Goal: Information Seeking & Learning: Understand process/instructions

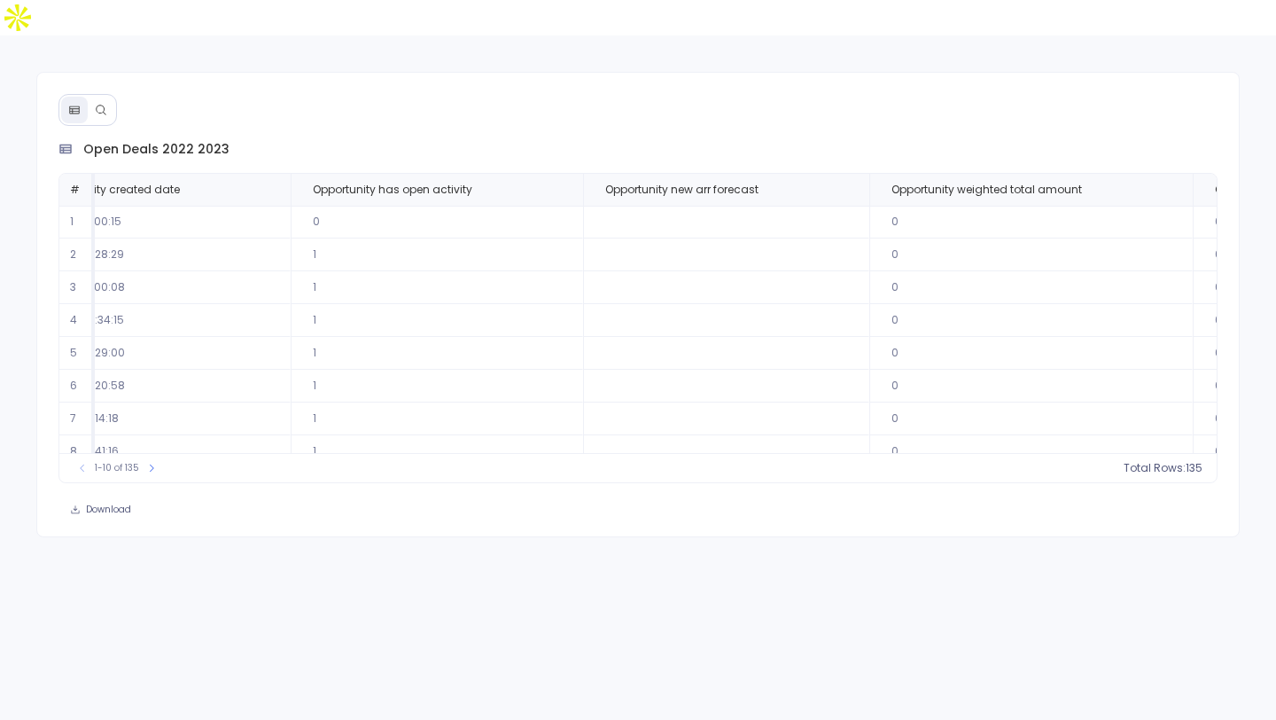
scroll to position [0, 1282]
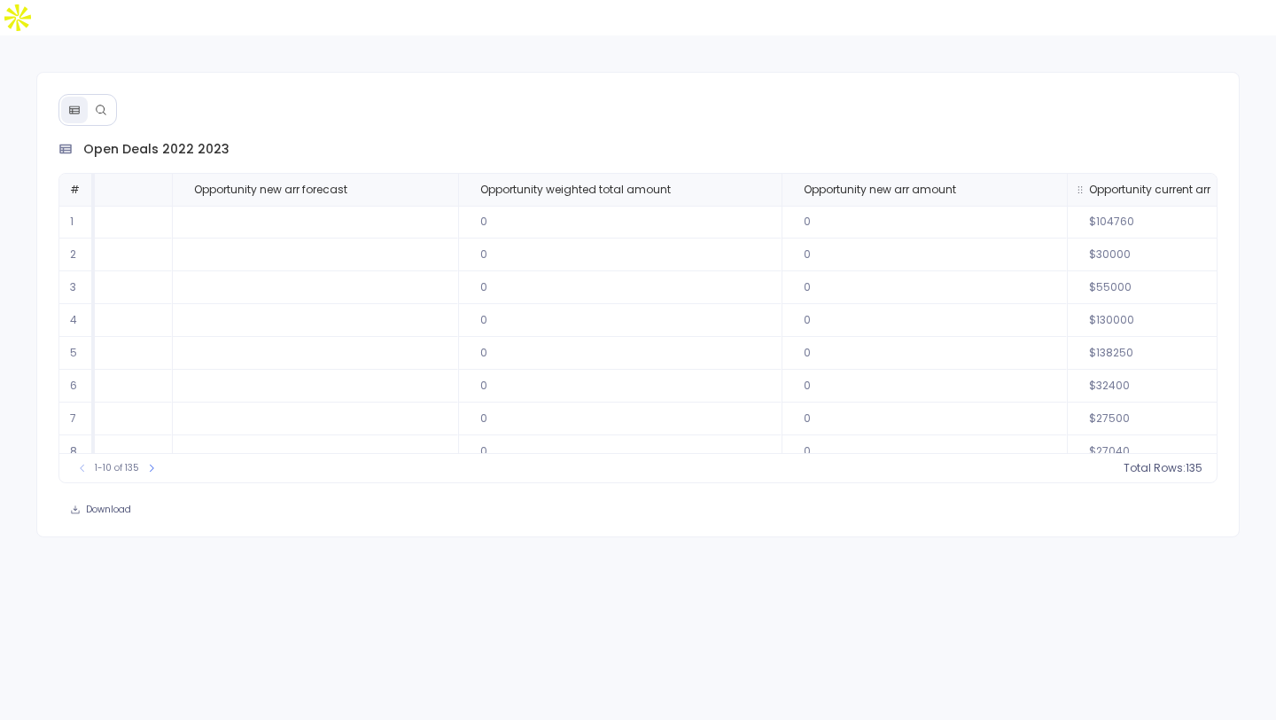
click at [1089, 183] on span "Opportunity current arr" at bounding box center [1149, 190] width 121 height 14
click at [1166, 459] on button "count : 125" at bounding box center [1163, 468] width 80 height 18
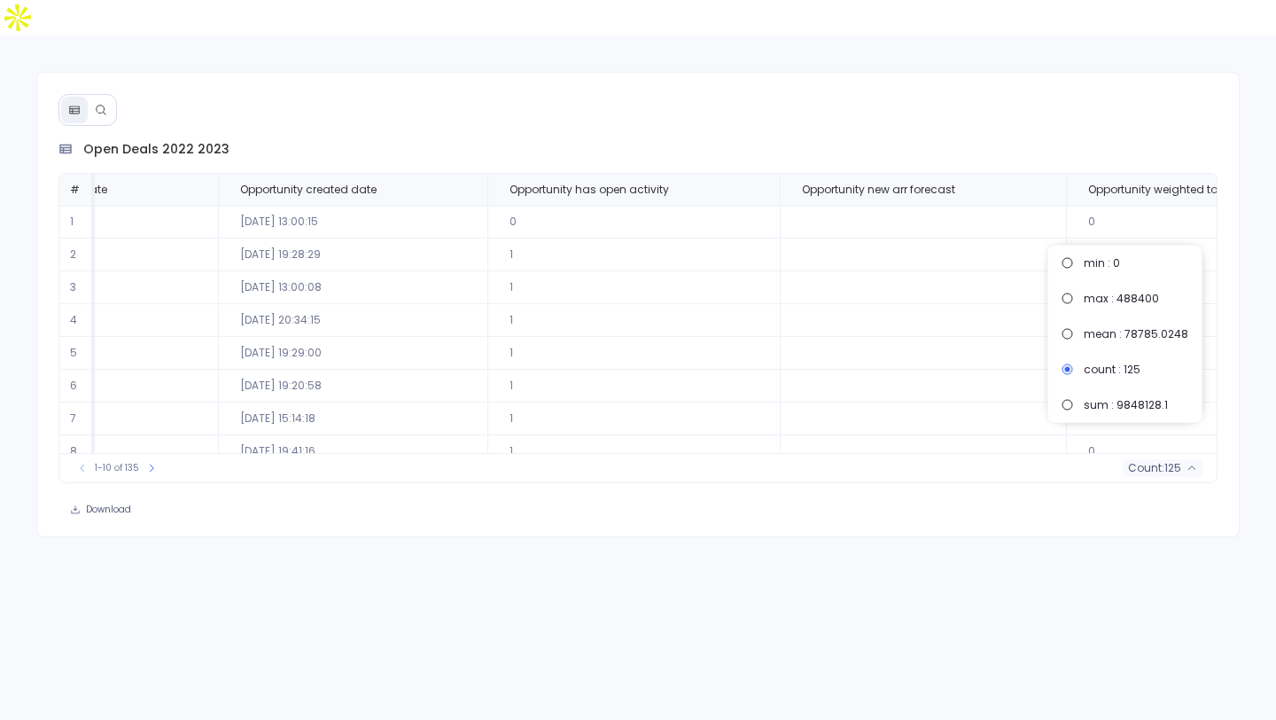
scroll to position [0, 667]
click at [828, 183] on span "Opportunity new arr forecast" at bounding box center [885, 190] width 153 height 14
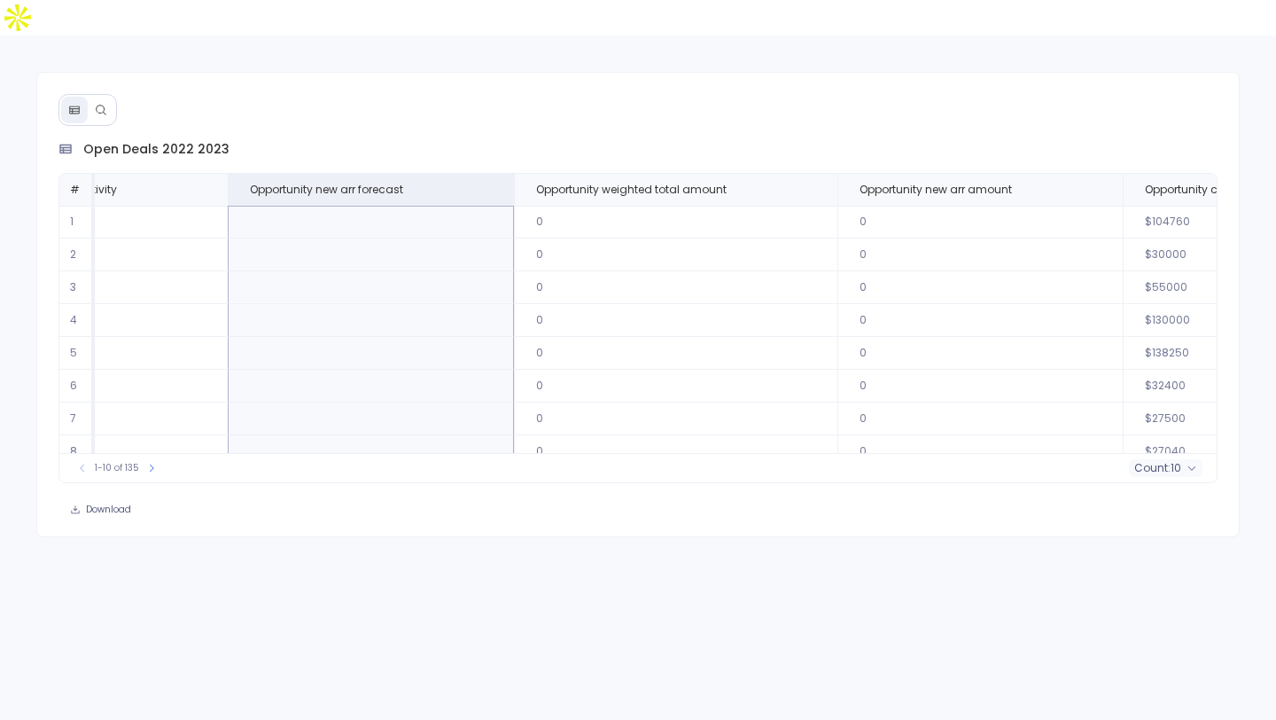
scroll to position [0, 1253]
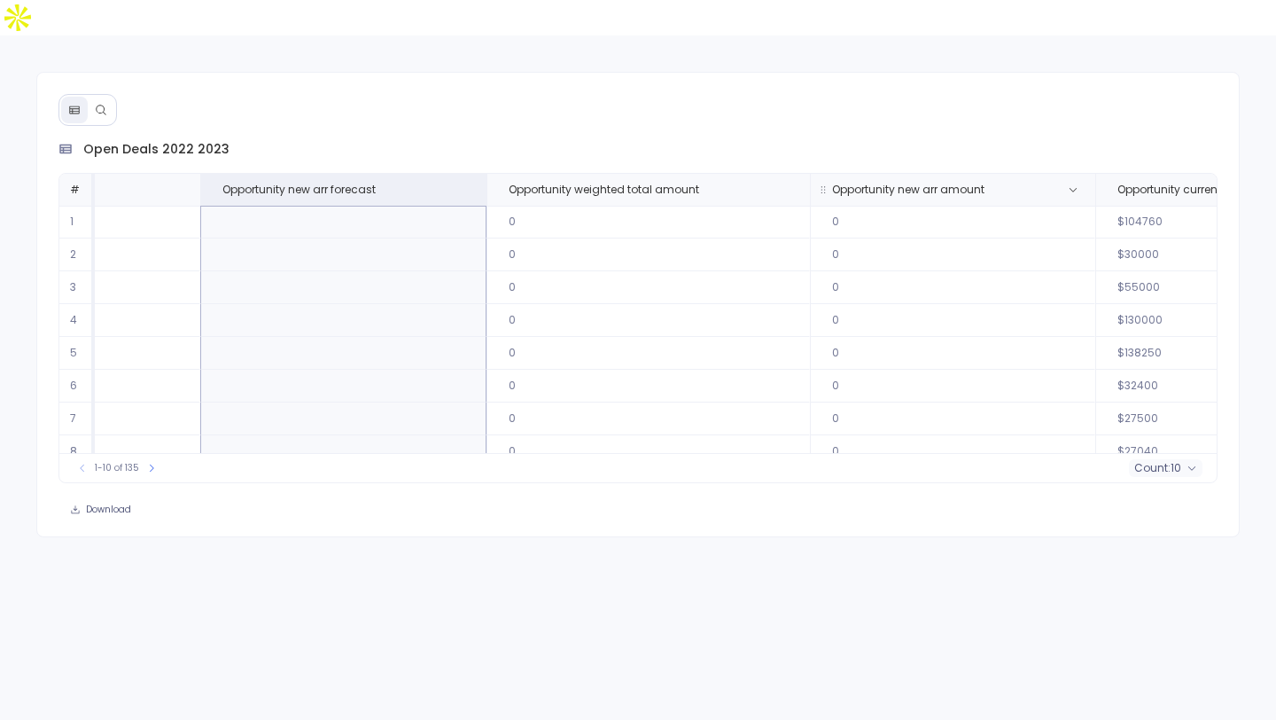
click at [892, 174] on th "Opportunity new arr amount" at bounding box center [952, 190] width 285 height 32
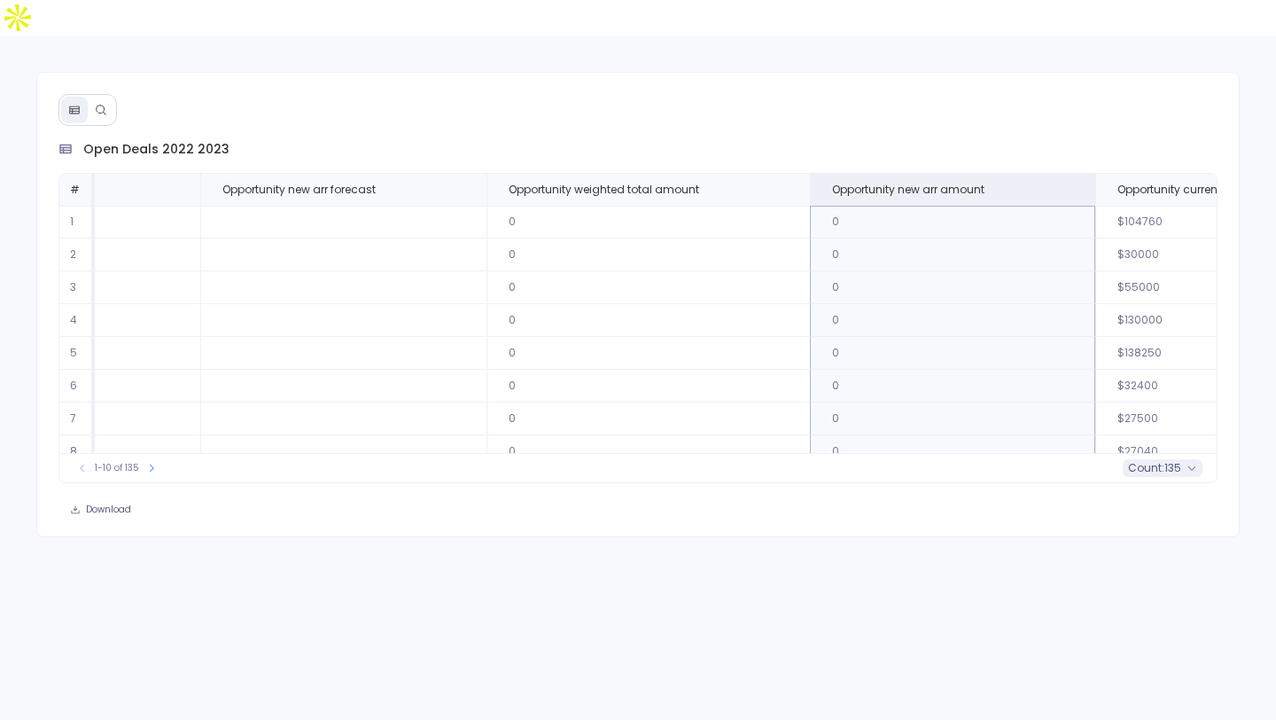
click at [1179, 461] on span "135" at bounding box center [1173, 468] width 17 height 14
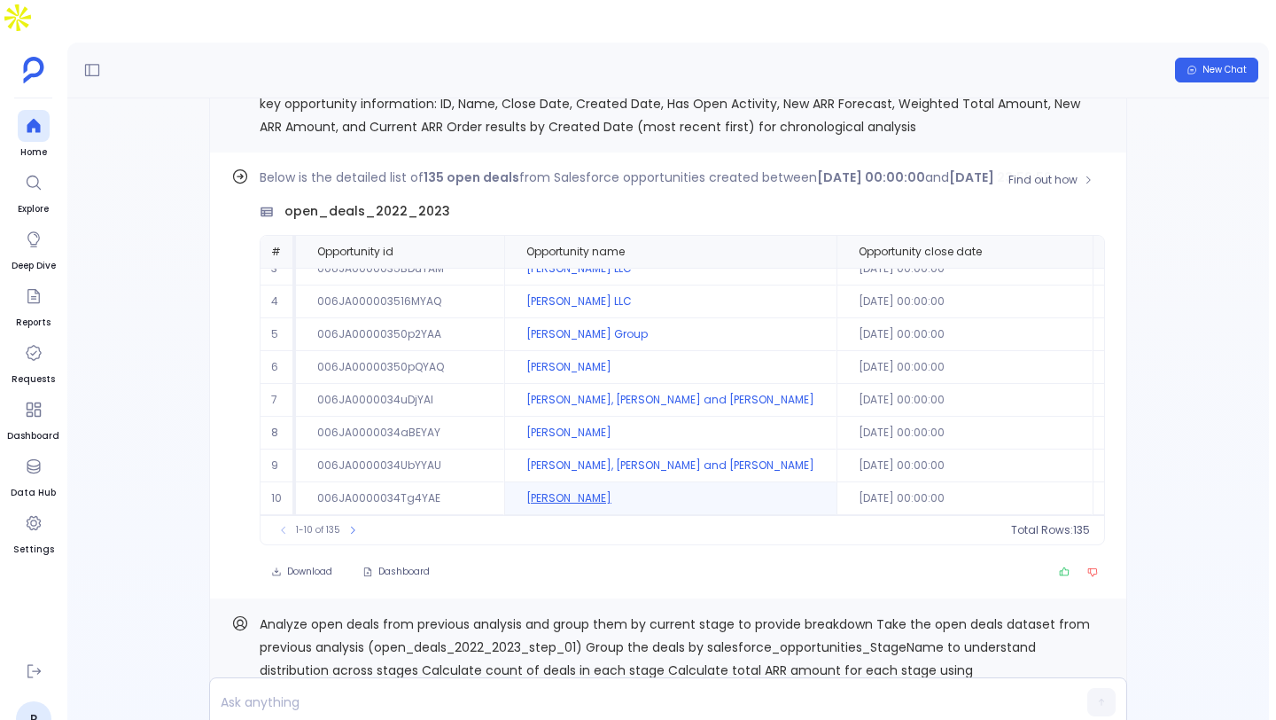
scroll to position [-283, 0]
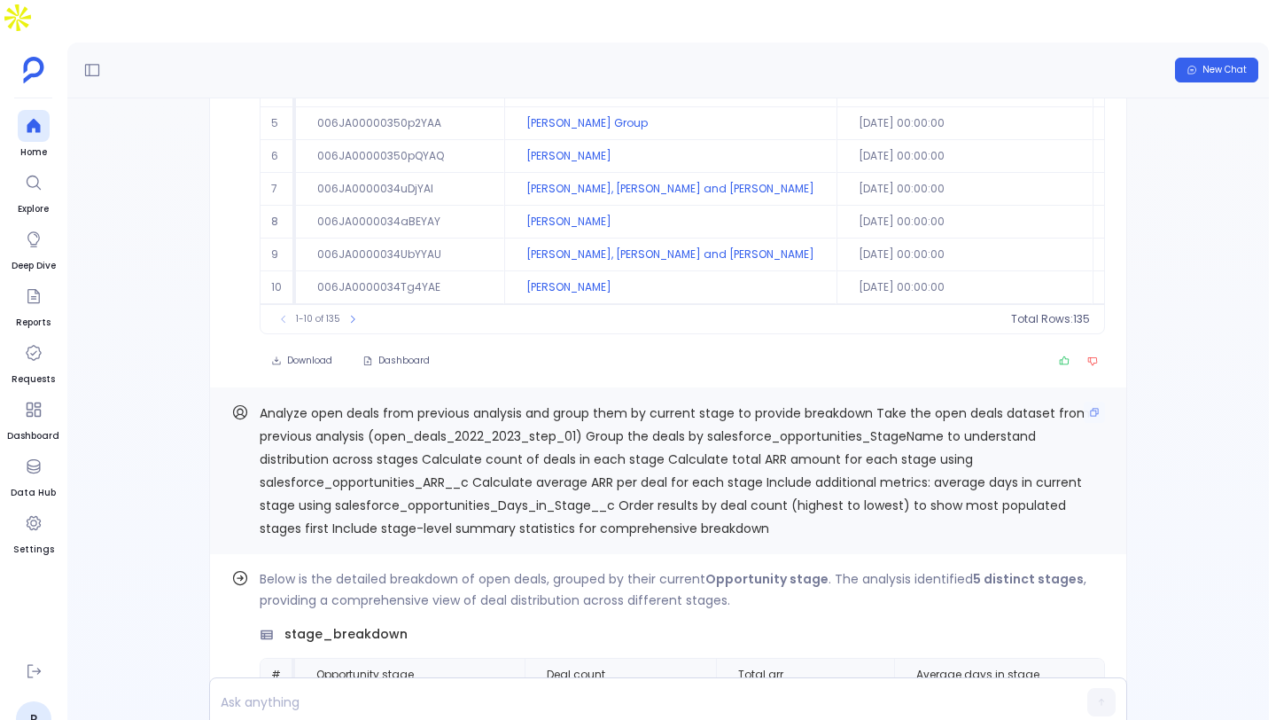
click at [542, 404] on span "Analyze open deals from previous analysis and group them by current stage to pr…" at bounding box center [675, 470] width 830 height 133
click at [546, 404] on span "Analyze open deals from previous analysis and group them by current stage to pr…" at bounding box center [675, 470] width 830 height 133
click at [547, 404] on span "Analyze open deals from previous analysis and group them by current stage to pr…" at bounding box center [675, 470] width 830 height 133
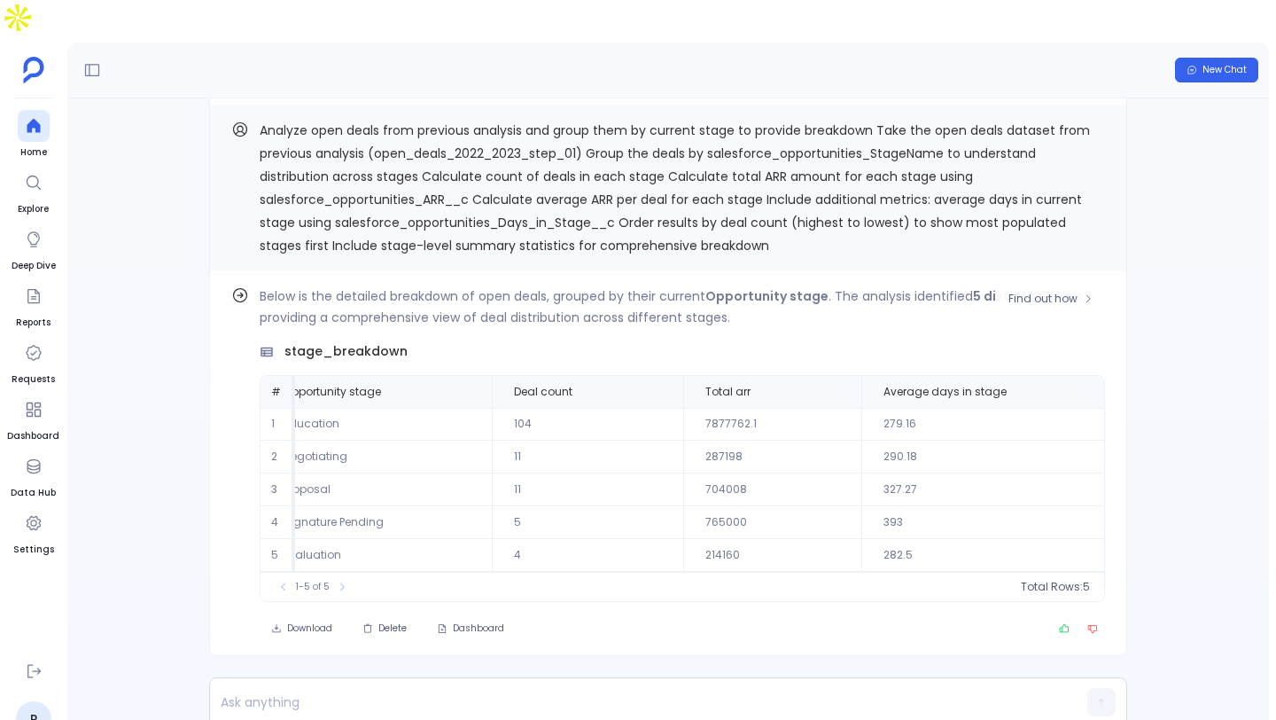
scroll to position [0, 32]
click at [566, 376] on th "Deal count" at bounding box center [588, 392] width 191 height 32
click at [1048, 580] on span "count :" at bounding box center [1043, 587] width 36 height 14
click at [955, 616] on div "Download Delete Dashboard" at bounding box center [683, 628] width 846 height 25
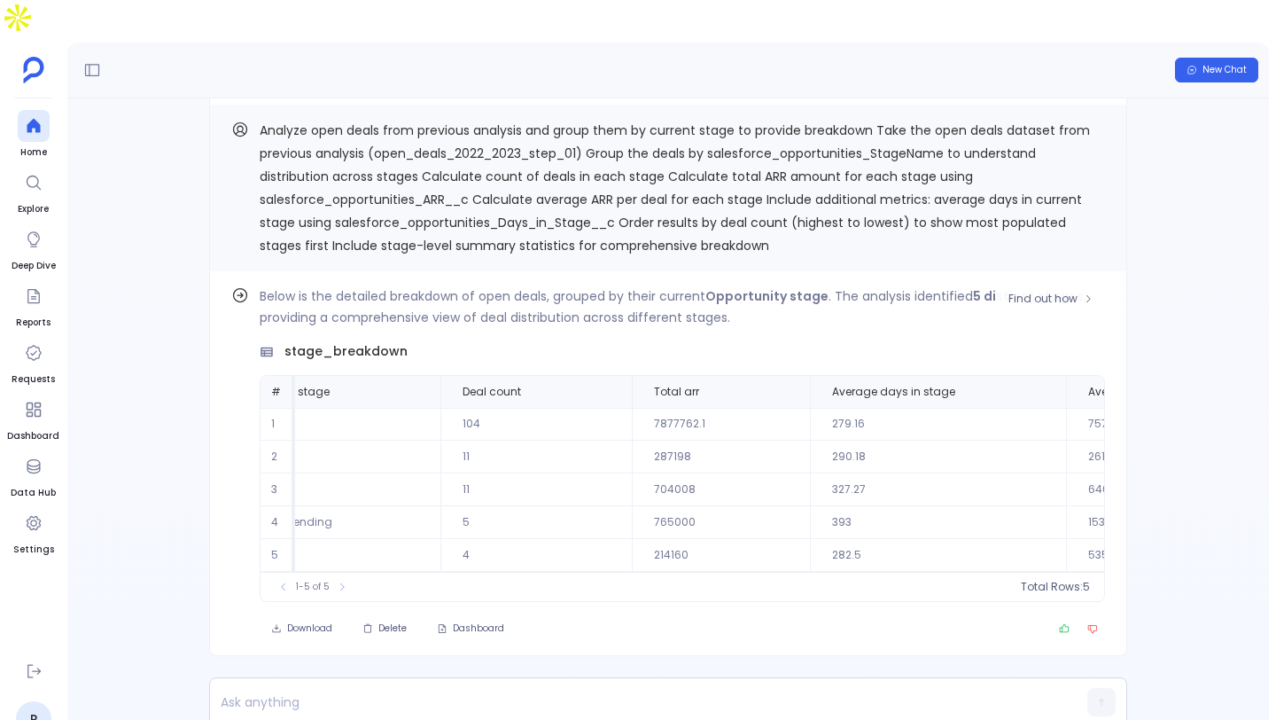
scroll to position [0, 285]
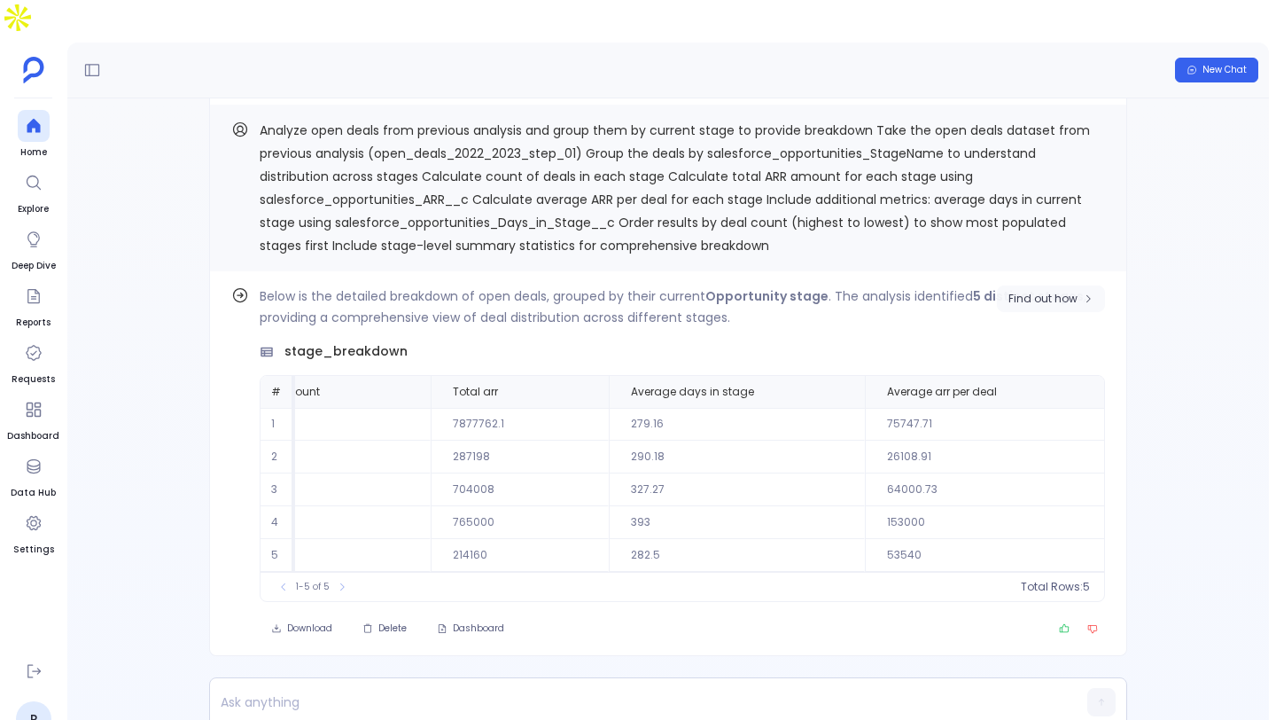
click at [1056, 292] on span "Find out how" at bounding box center [1043, 299] width 69 height 14
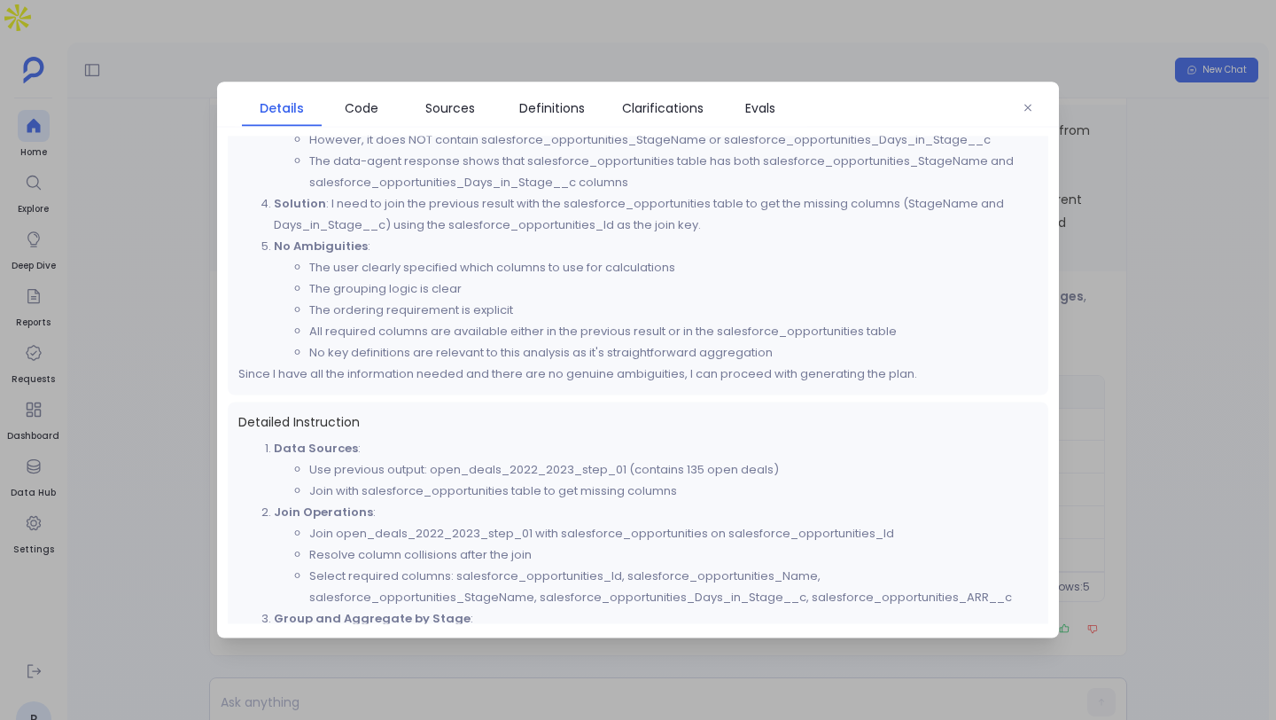
scroll to position [590, 0]
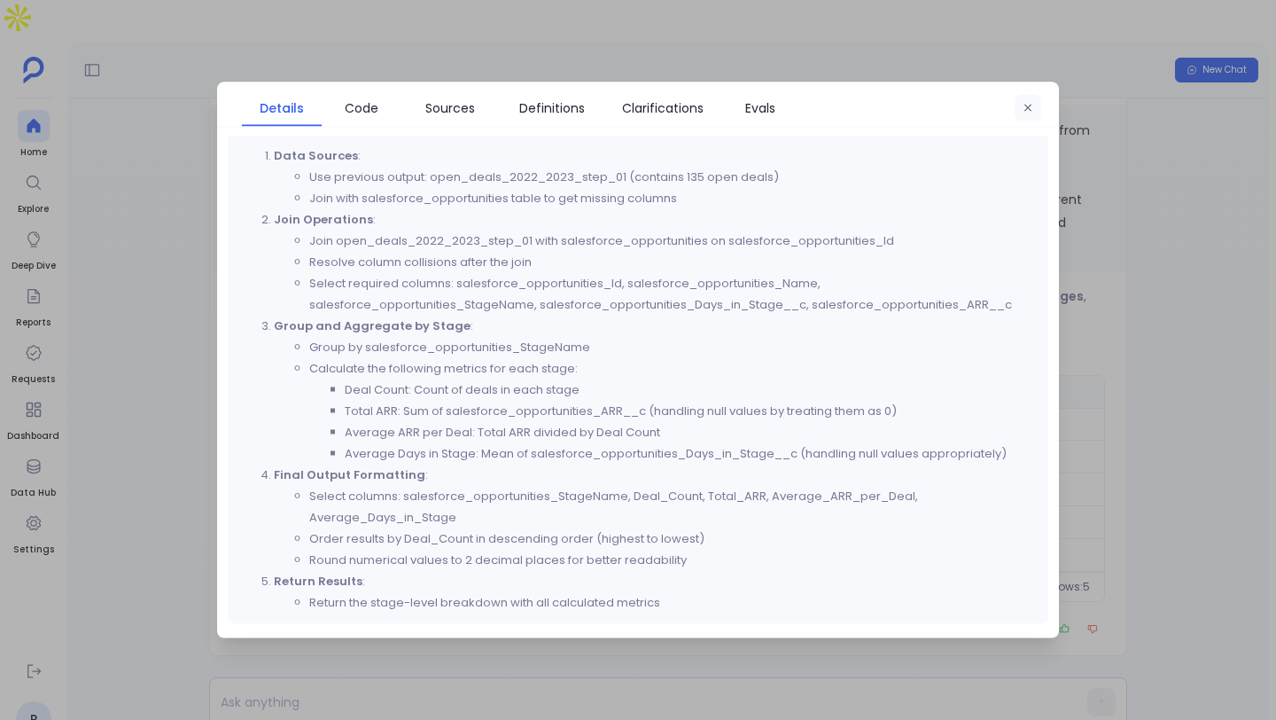
click at [1024, 108] on icon "button" at bounding box center [1028, 108] width 11 height 11
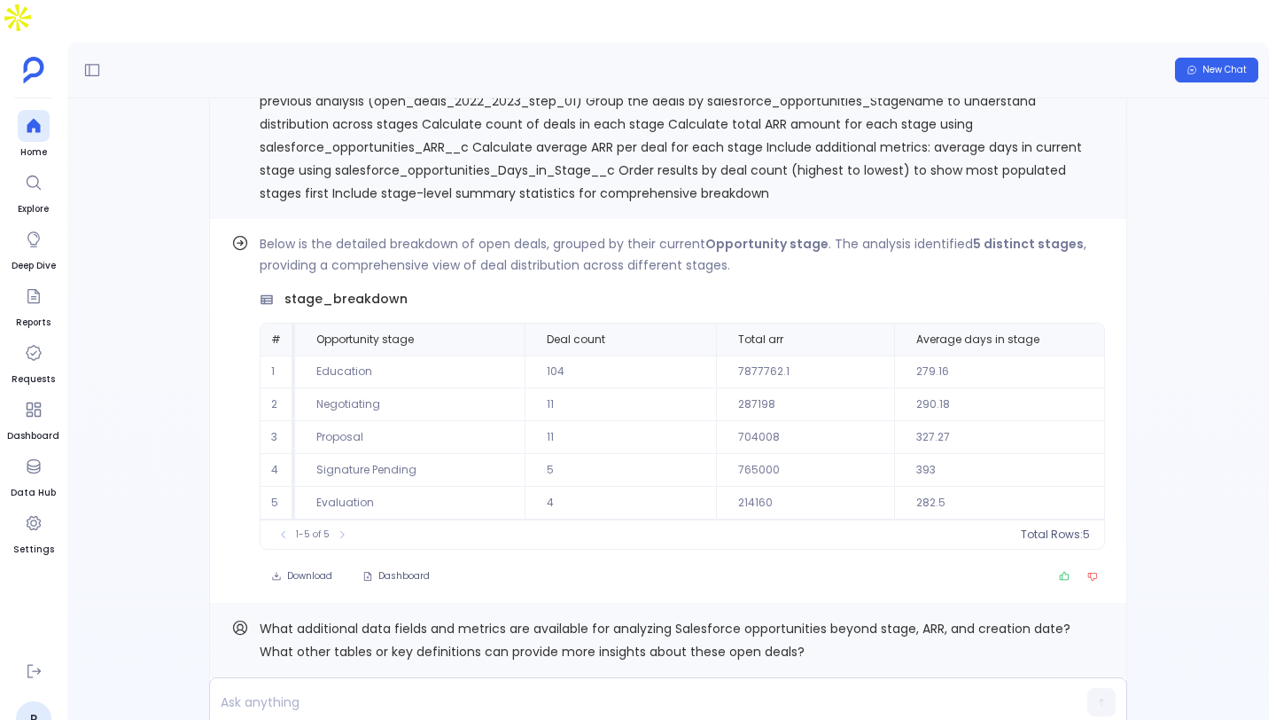
scroll to position [-2782, 0]
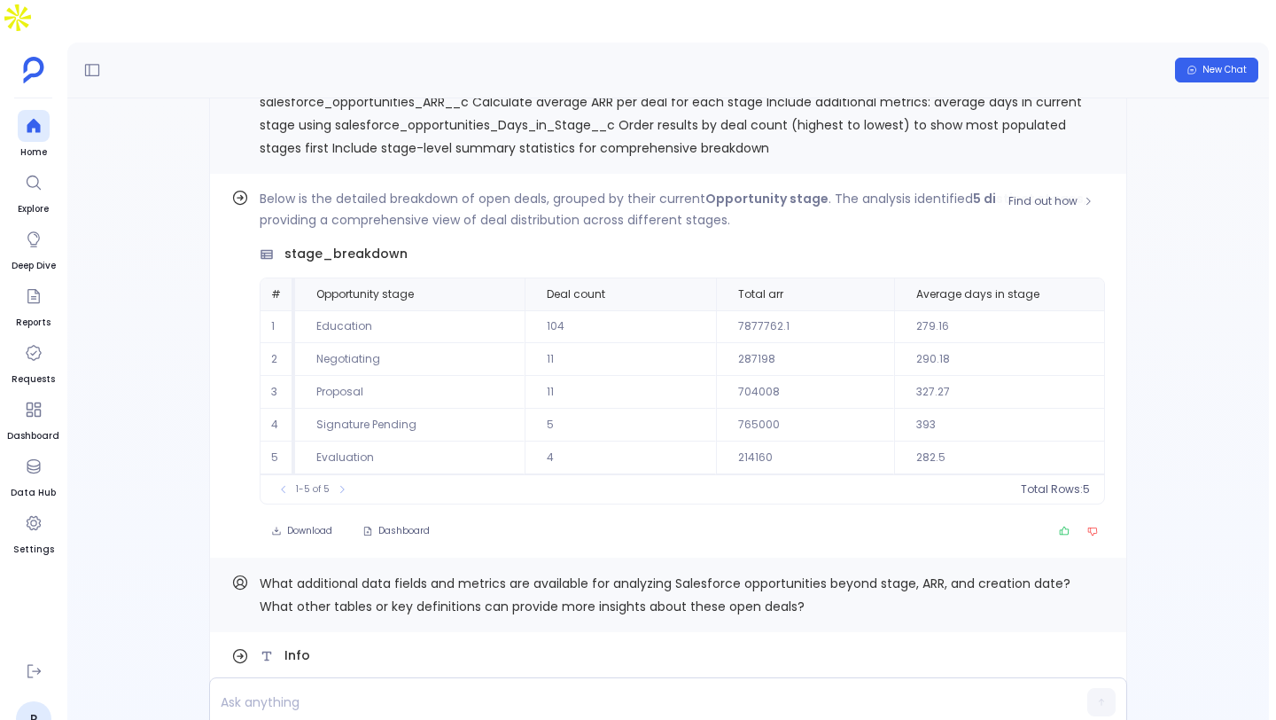
click at [351, 245] on span "stage_breakdown" at bounding box center [346, 254] width 123 height 19
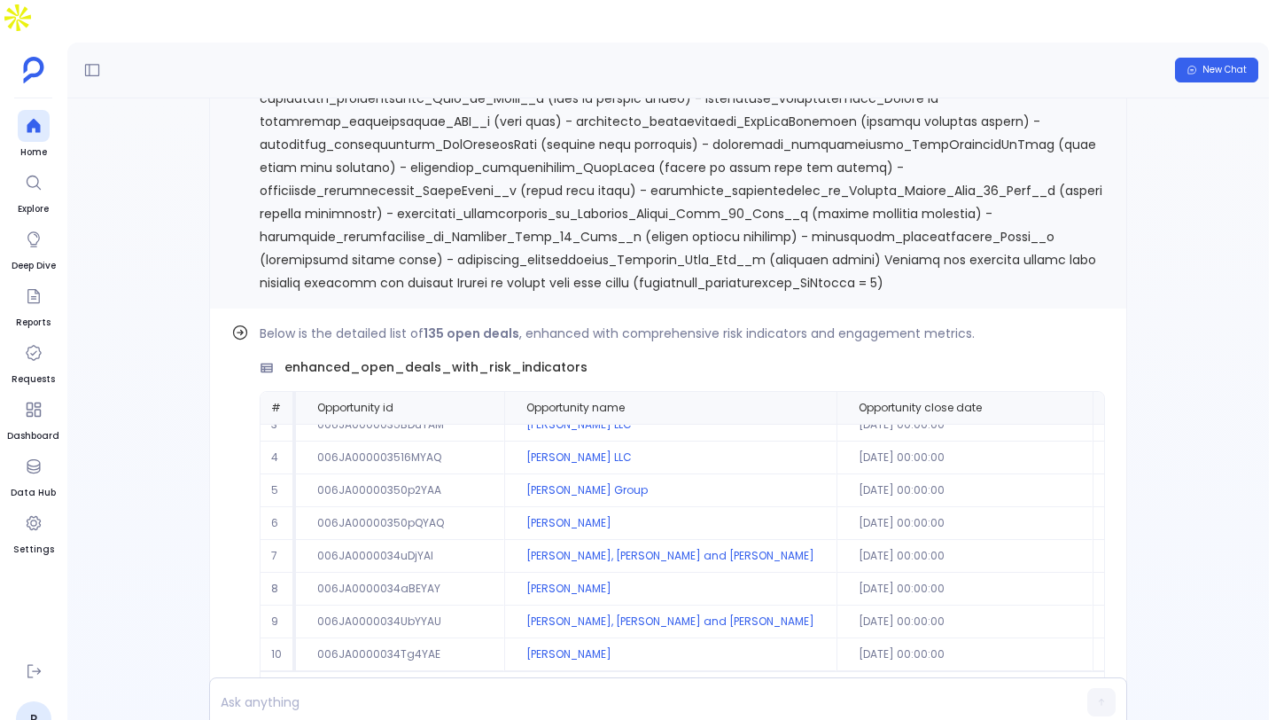
scroll to position [0, 0]
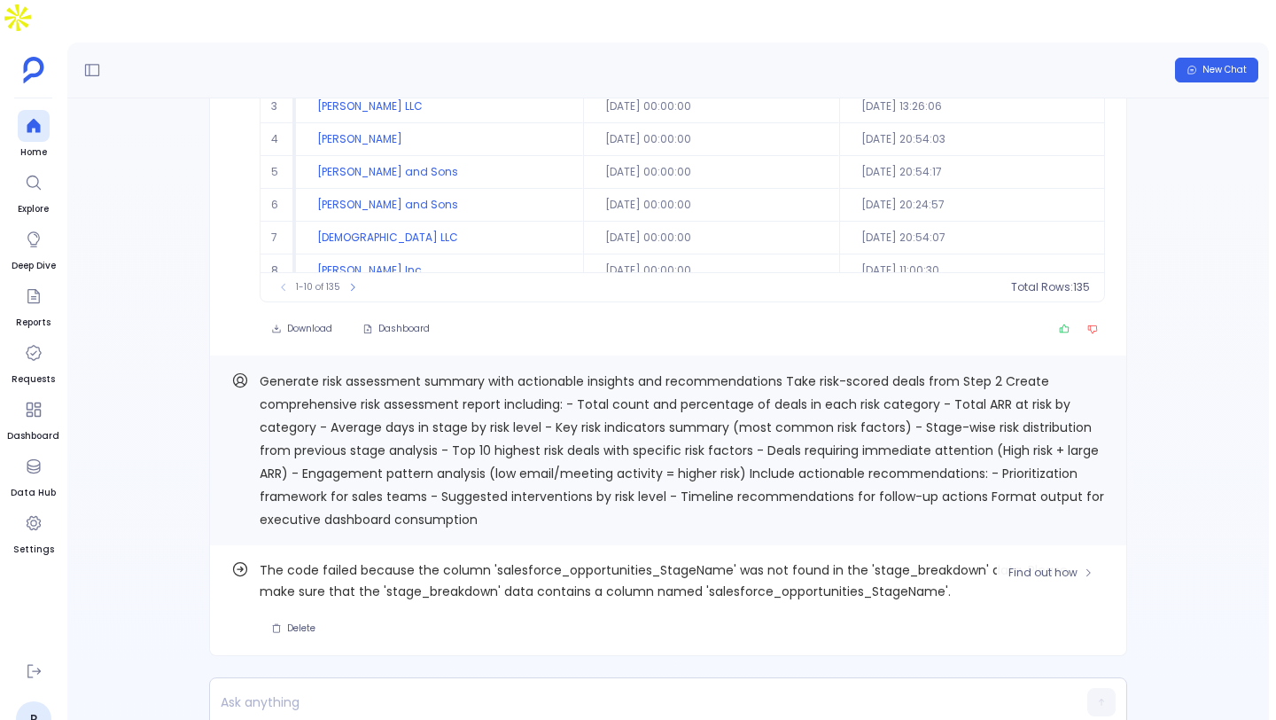
click at [698, 545] on div "Find out how The code failed because the column 'salesforce_opportunities_Stage…" at bounding box center [668, 600] width 918 height 111
click at [691, 559] on span "The code failed because the column 'salesforce_opportunities_StageName' was not…" at bounding box center [683, 580] width 846 height 43
click at [1060, 565] on span "Find out how" at bounding box center [1043, 572] width 69 height 14
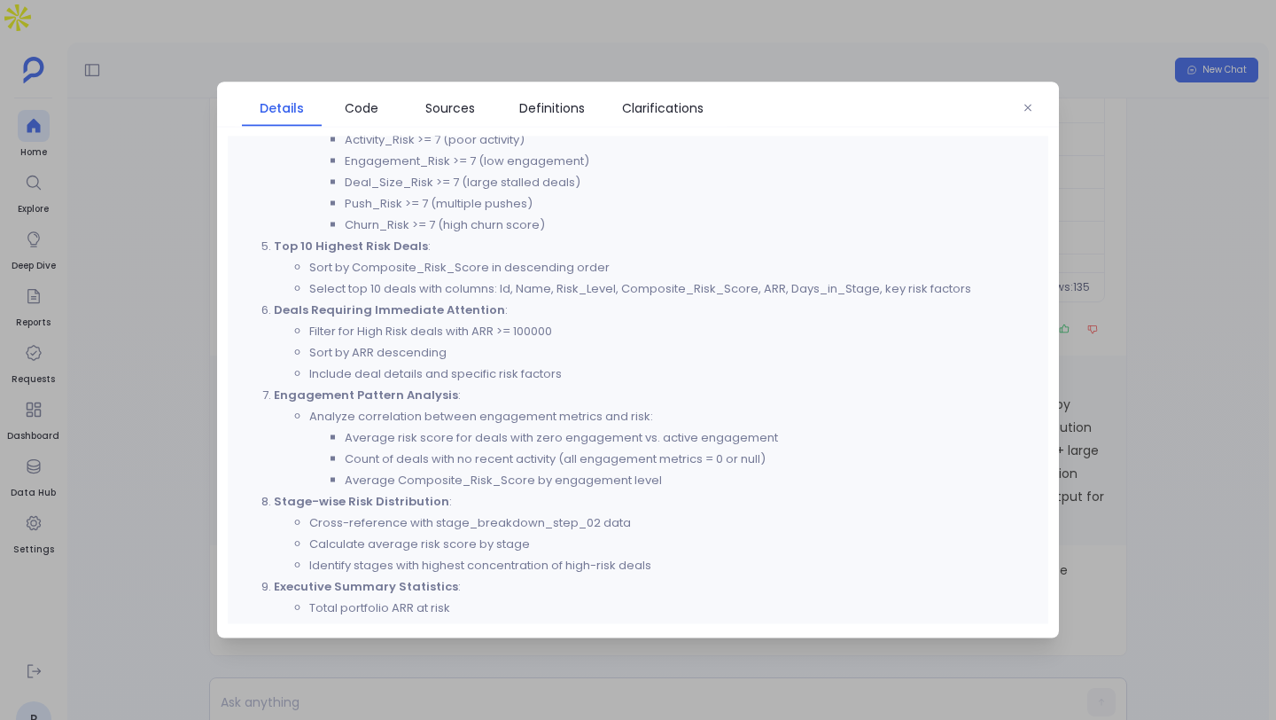
scroll to position [838, 0]
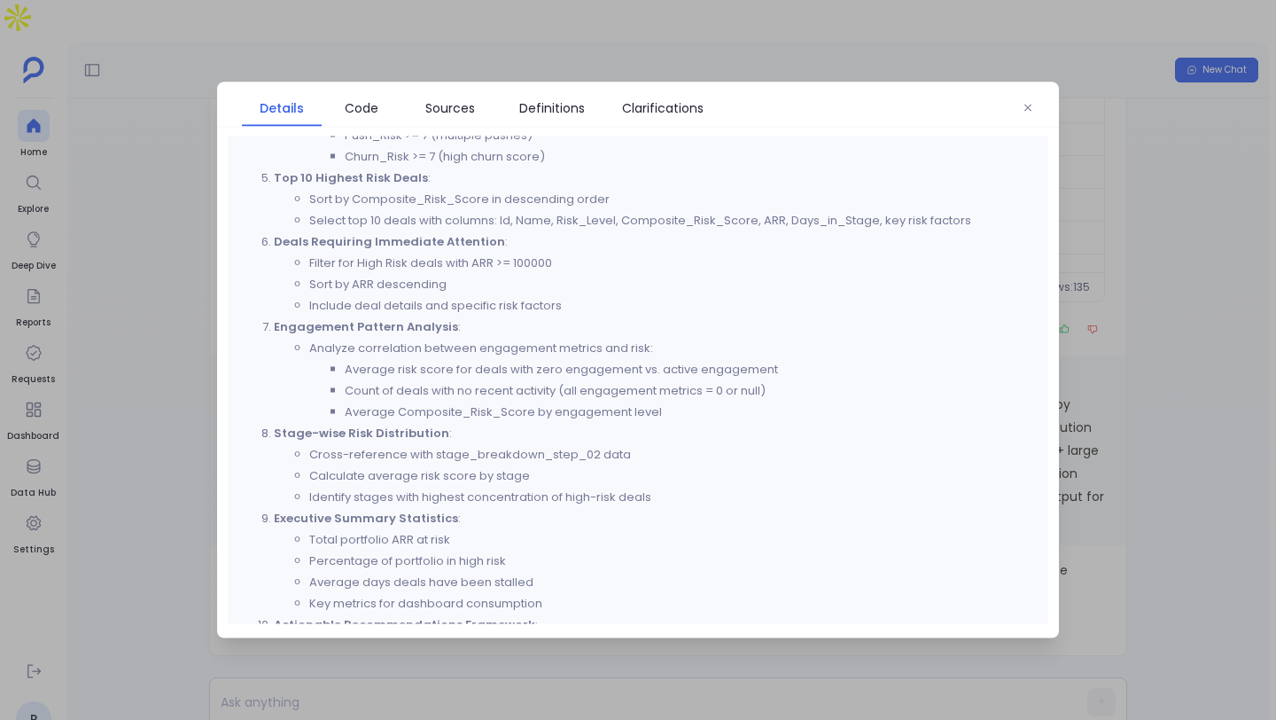
click at [469, 457] on li "Cross-reference with stage_breakdown_step_02 data" at bounding box center [673, 454] width 729 height 21
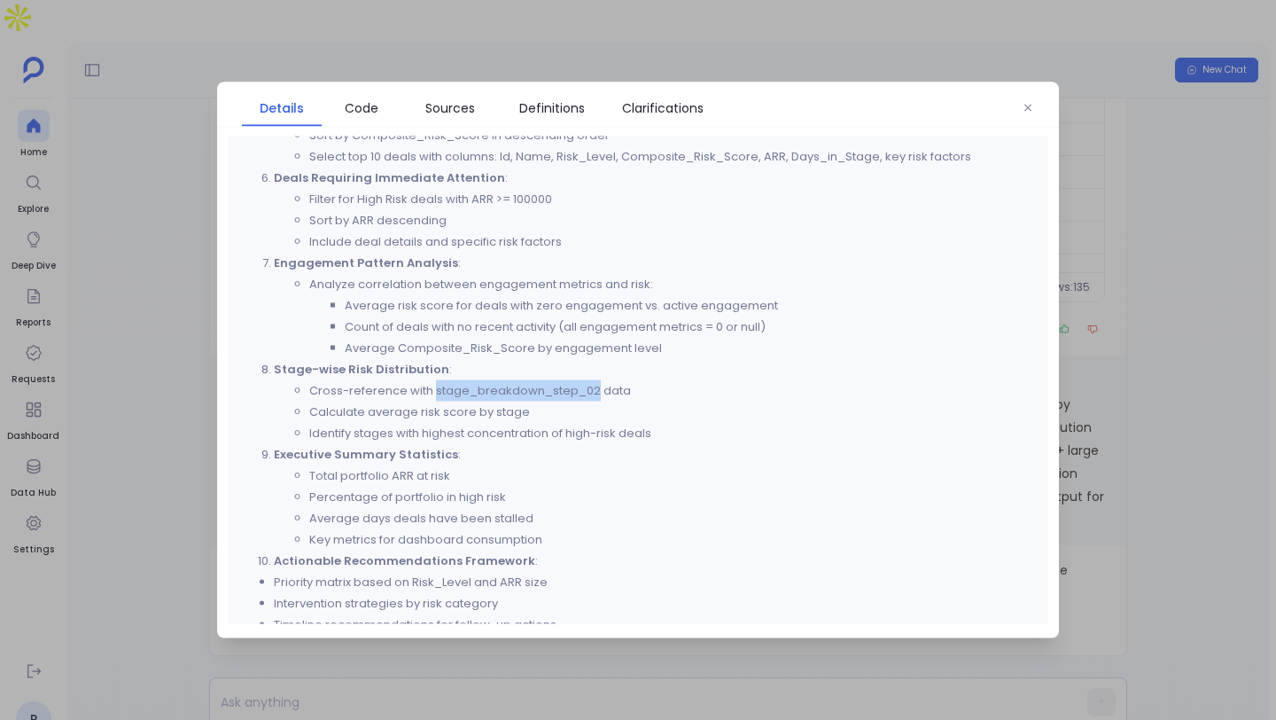
scroll to position [908, 0]
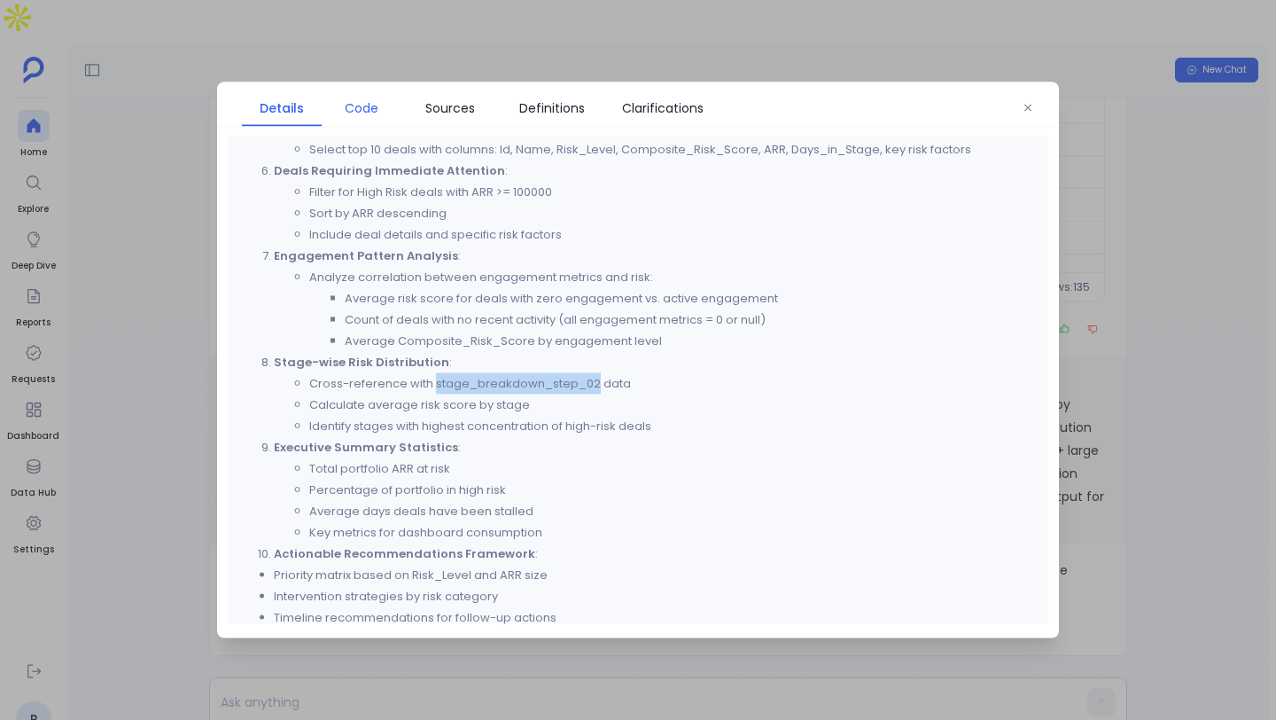
click at [375, 120] on link "Code" at bounding box center [362, 108] width 80 height 37
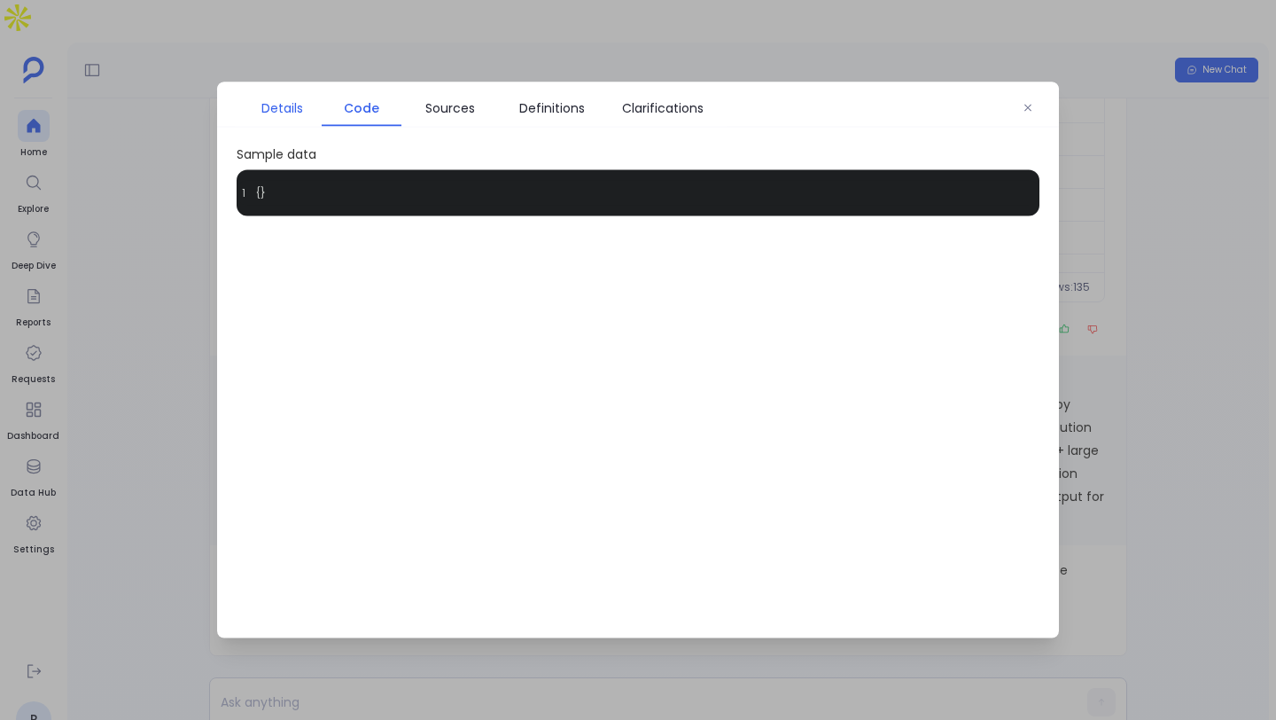
click at [290, 117] on link "Details" at bounding box center [282, 108] width 80 height 37
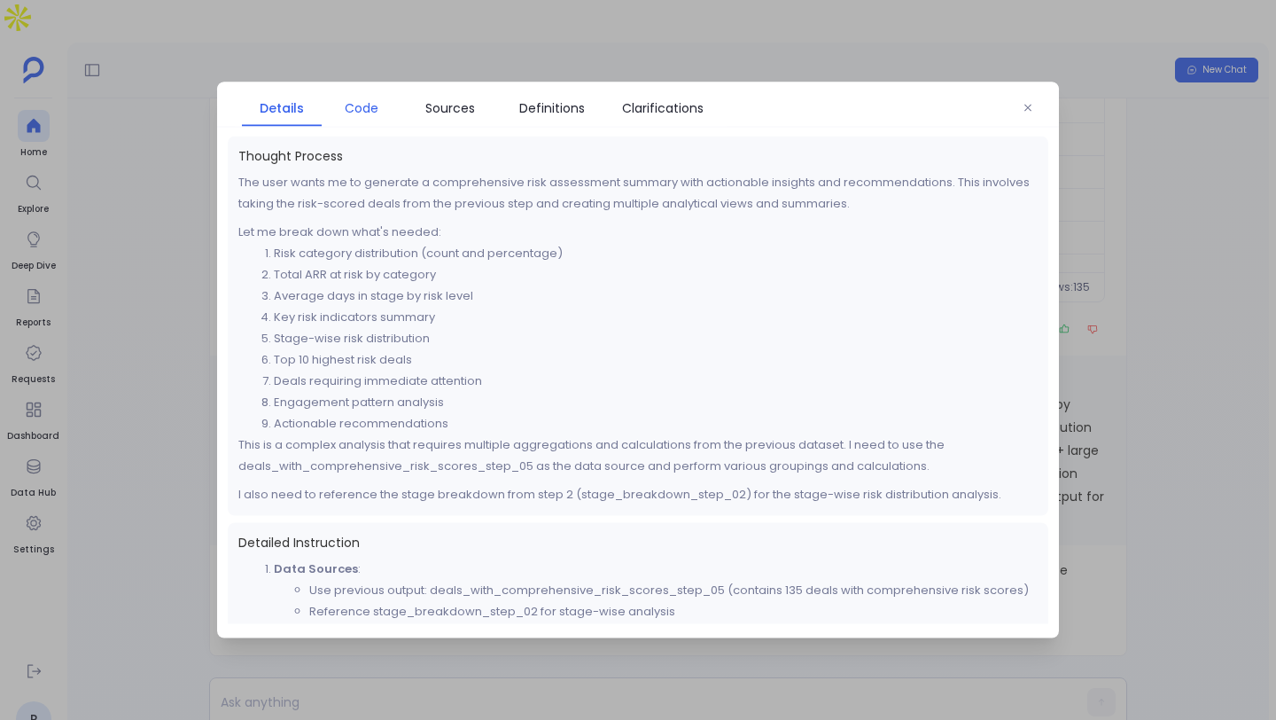
click at [347, 113] on span "Code" at bounding box center [362, 107] width 34 height 19
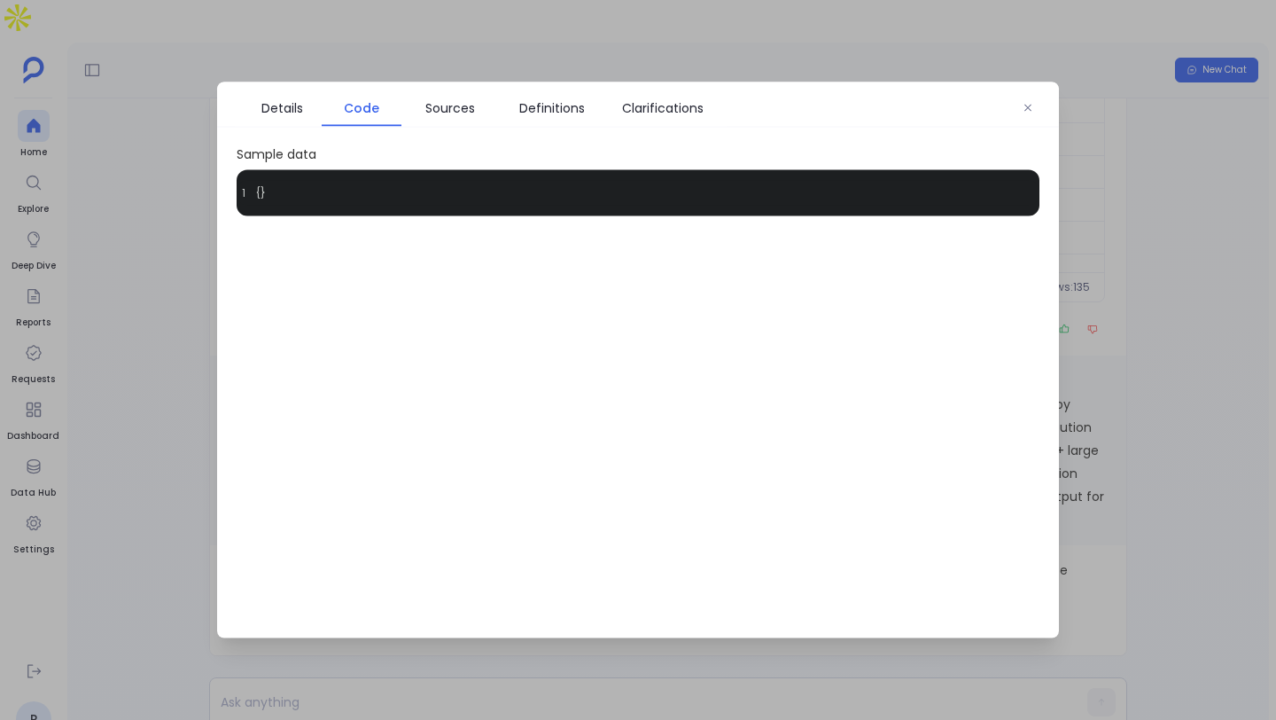
click at [261, 198] on span "{}" at bounding box center [261, 193] width 10 height 14
click at [256, 187] on span "{}" at bounding box center [261, 193] width 10 height 14
drag, startPoint x: 277, startPoint y: 191, endPoint x: 238, endPoint y: 190, distance: 39.9
click at [238, 190] on div "1 {}" at bounding box center [638, 193] width 803 height 25
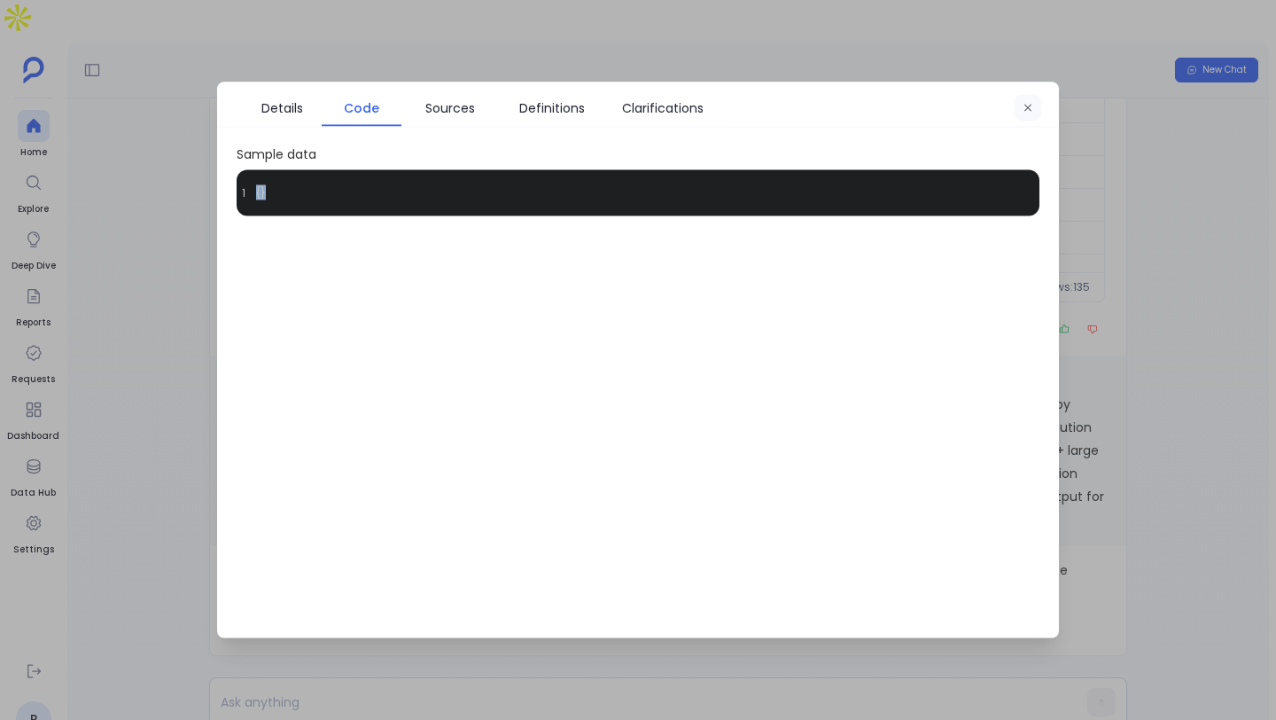
click at [1034, 101] on button "button" at bounding box center [1028, 108] width 27 height 27
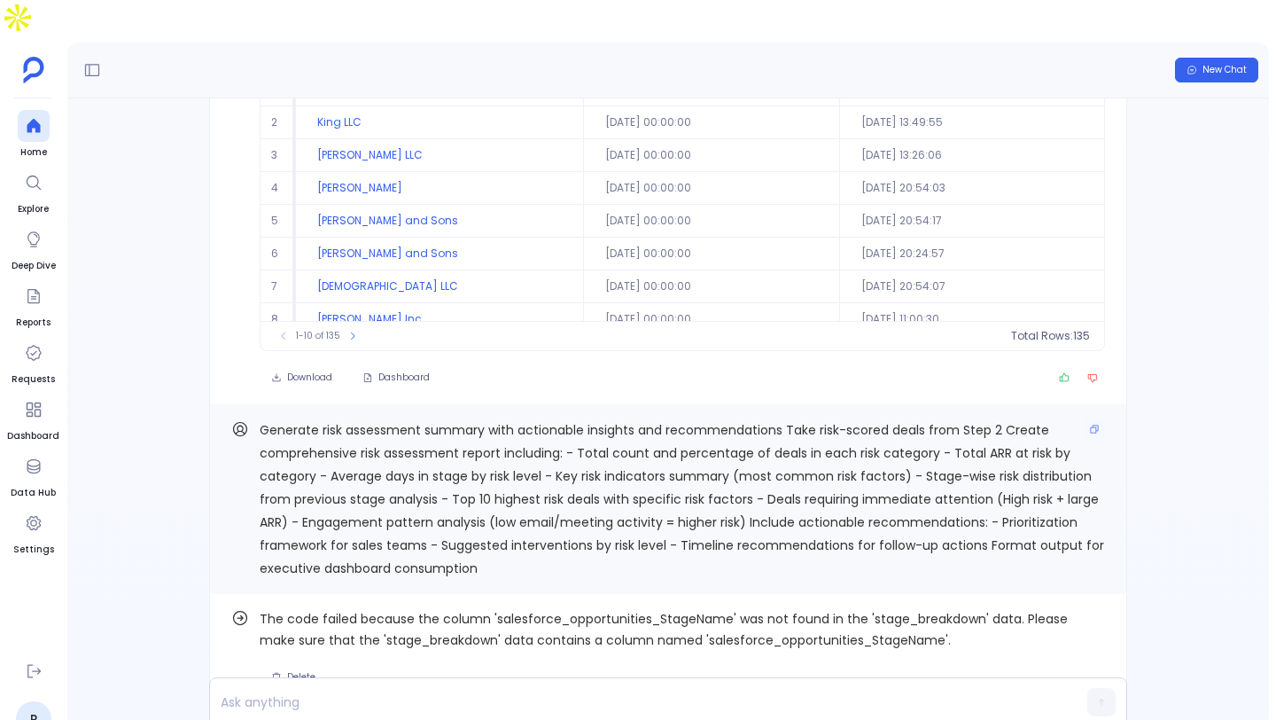
scroll to position [-51, 0]
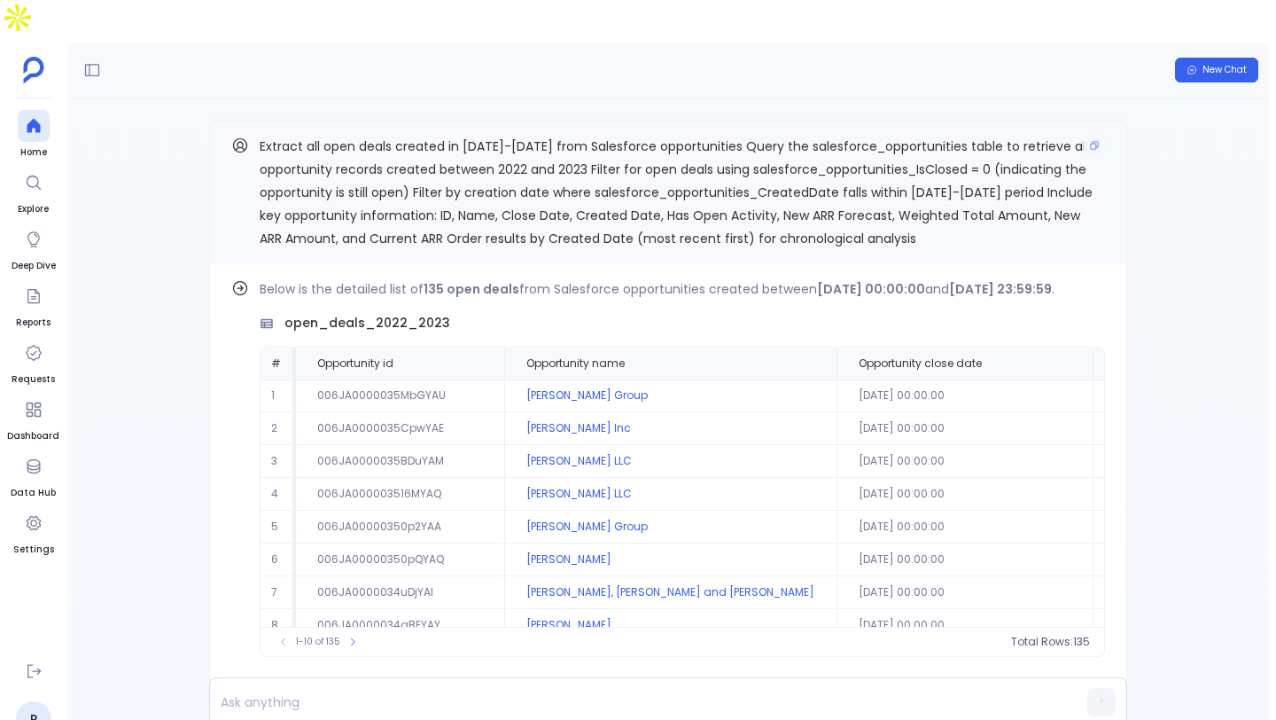
scroll to position [-6410, 0]
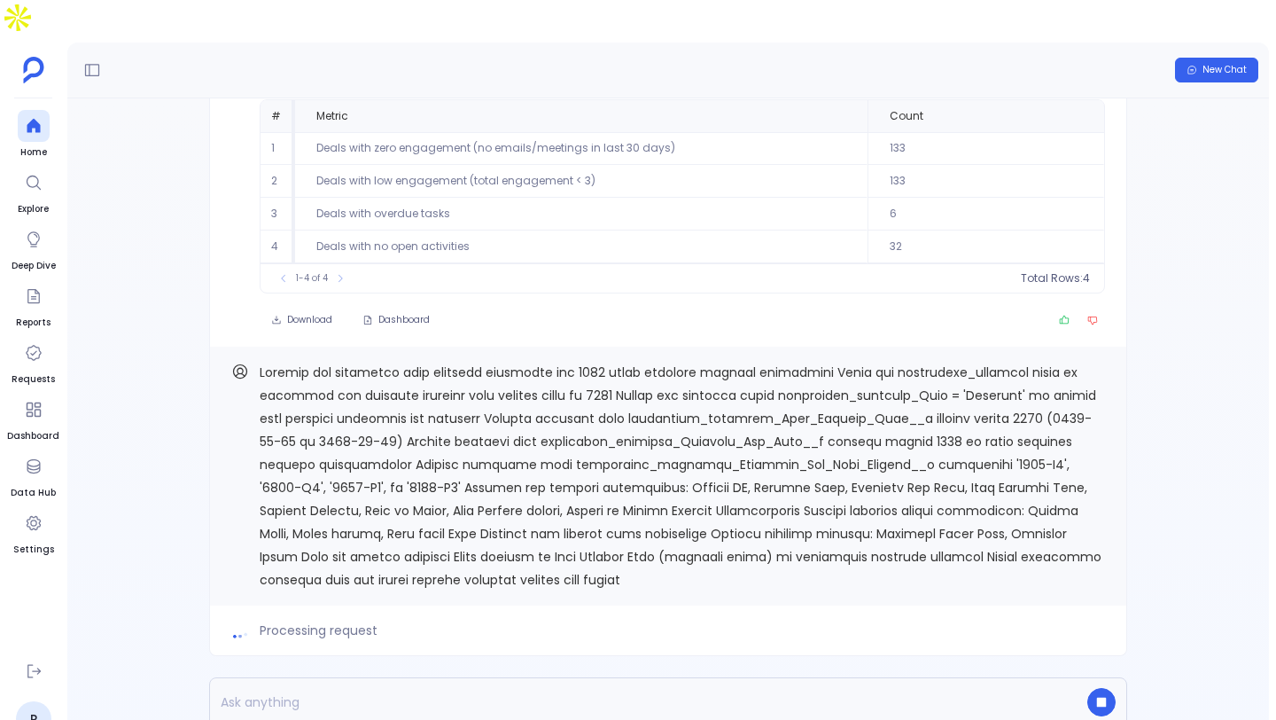
click at [632, 165] on td "Deals with low engagement (total engagement < 3)" at bounding box center [581, 181] width 573 height 33
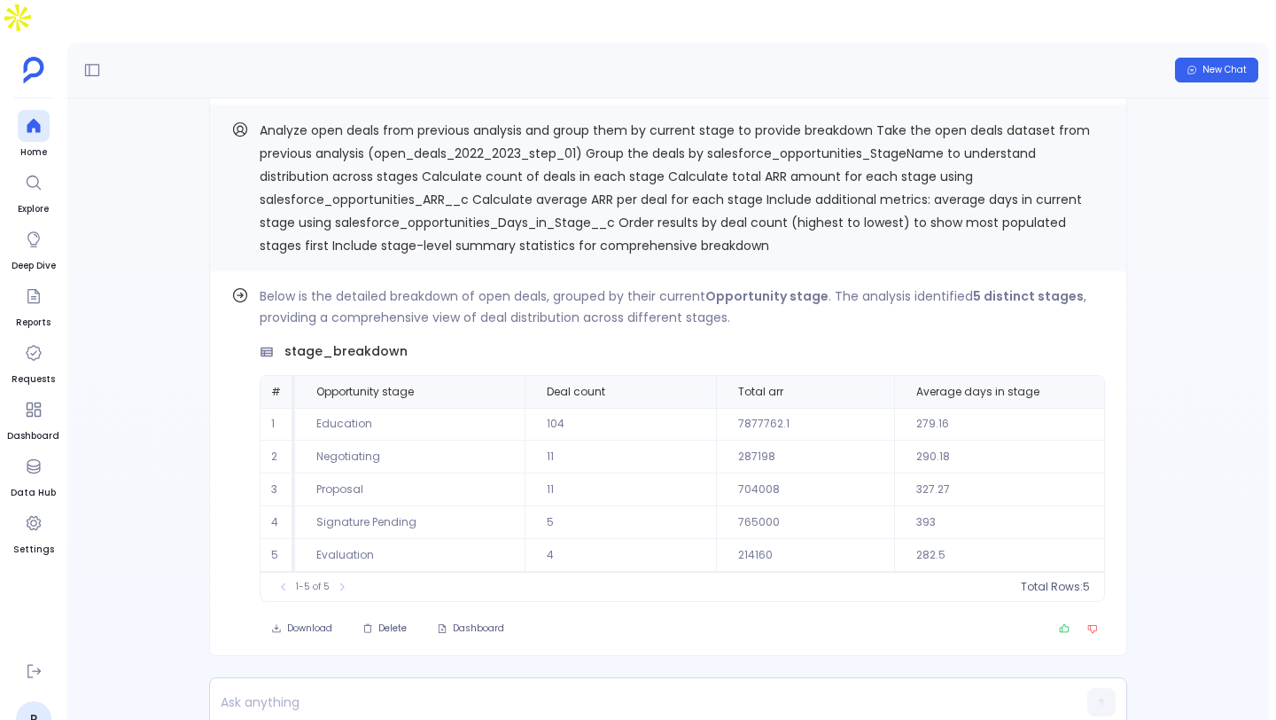
scroll to position [0, 285]
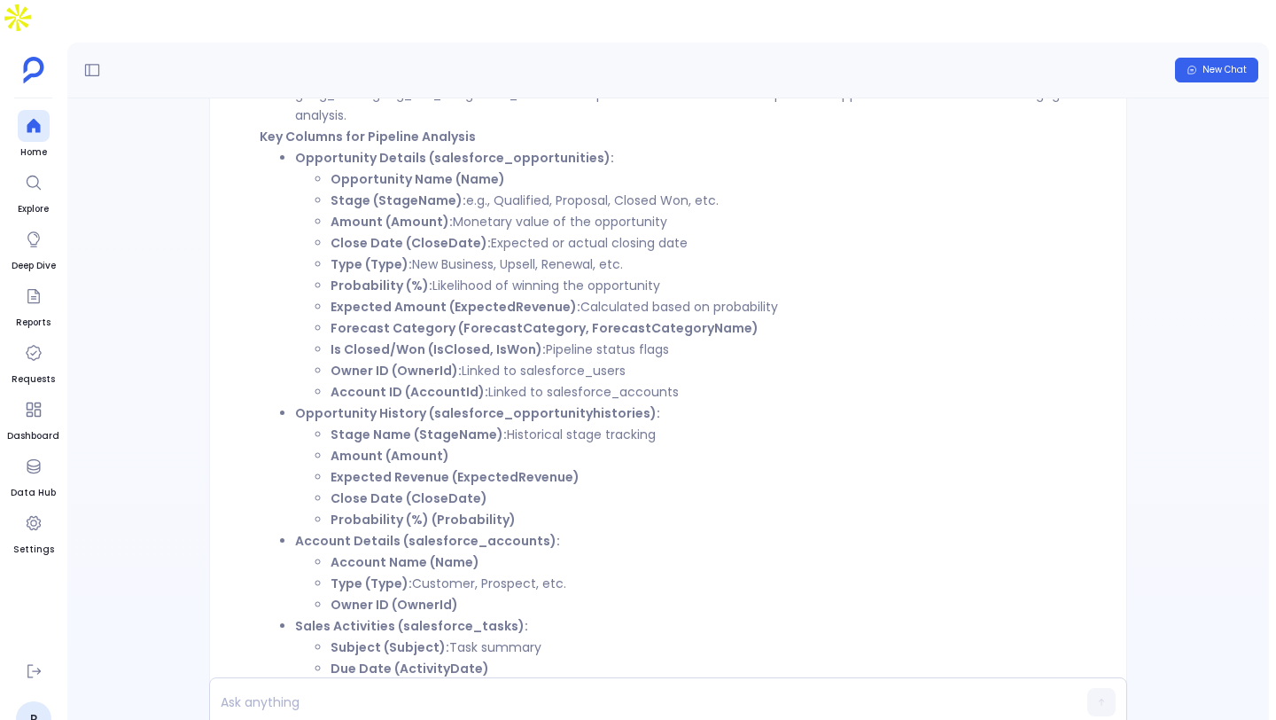
scroll to position [-668, 0]
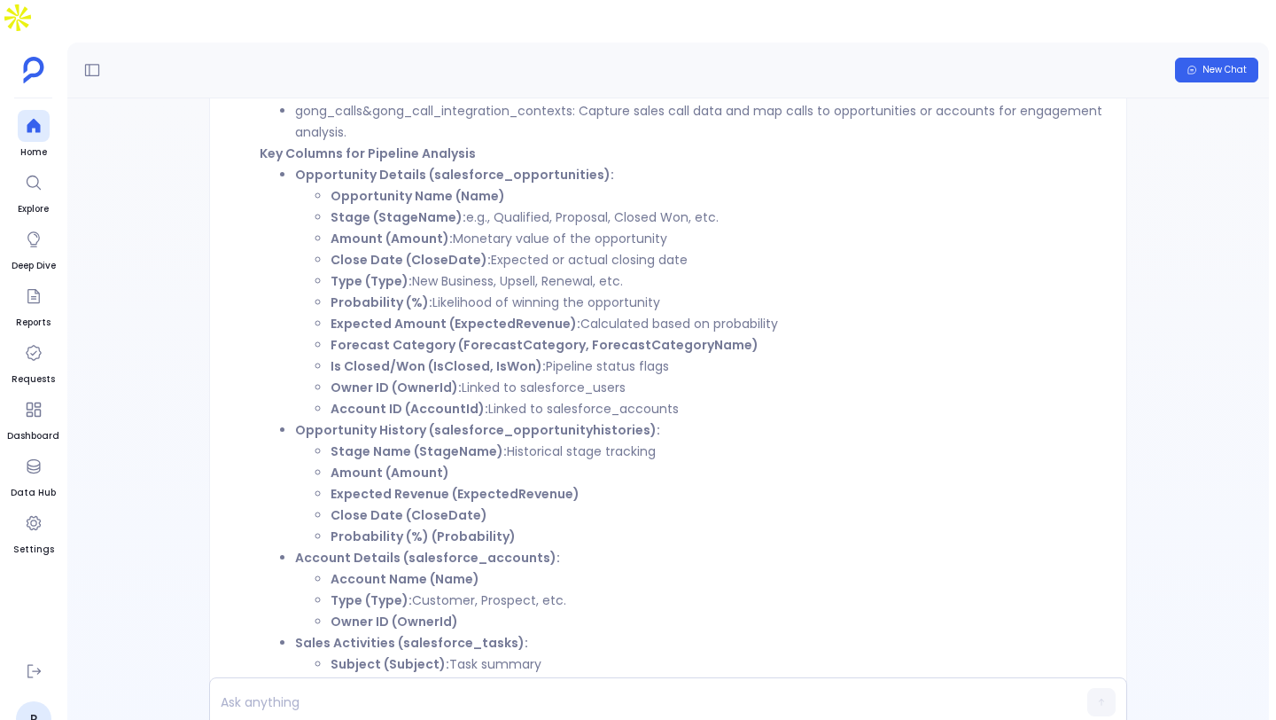
click at [423, 208] on strong "Stage (StageName):" at bounding box center [399, 217] width 136 height 18
click at [390, 272] on strong "Type (Type):" at bounding box center [372, 281] width 82 height 18
click at [908, 249] on li "Close Date (CloseDate): Expected or actual closing date" at bounding box center [718, 259] width 775 height 21
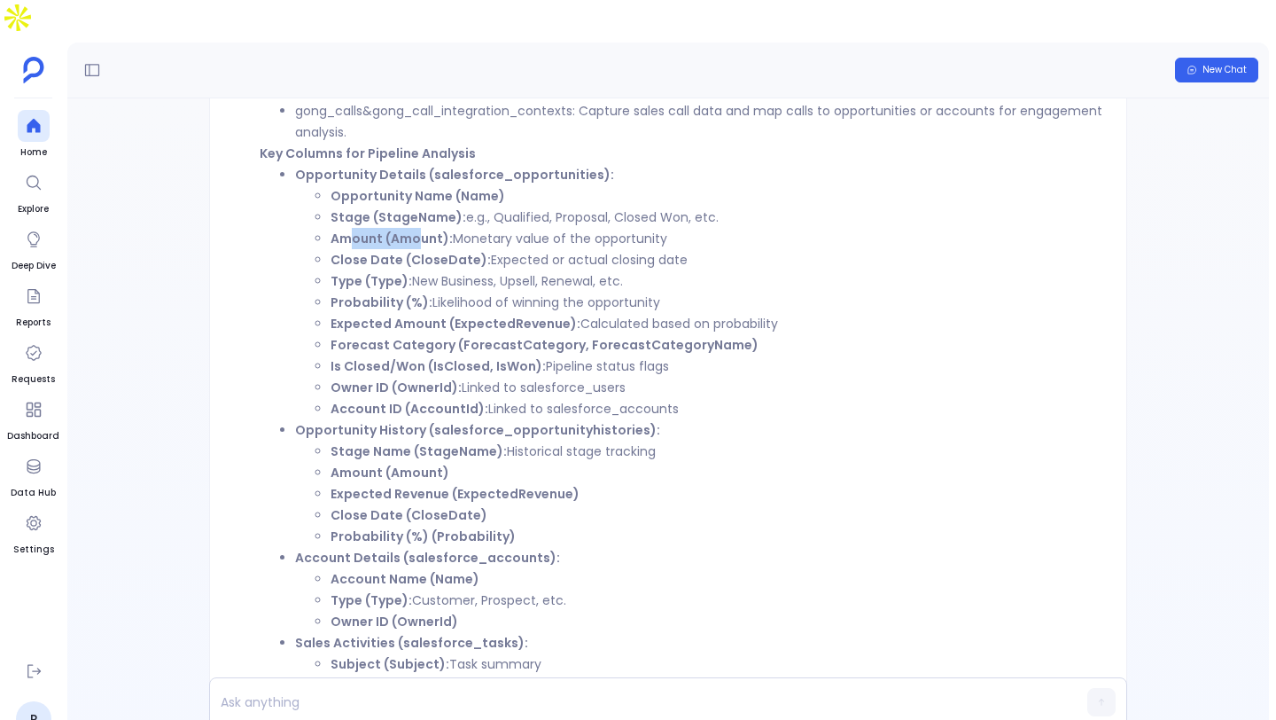
drag, startPoint x: 354, startPoint y: 210, endPoint x: 424, endPoint y: 209, distance: 70.0
click at [424, 230] on strong "Amount (Amount):" at bounding box center [392, 239] width 122 height 18
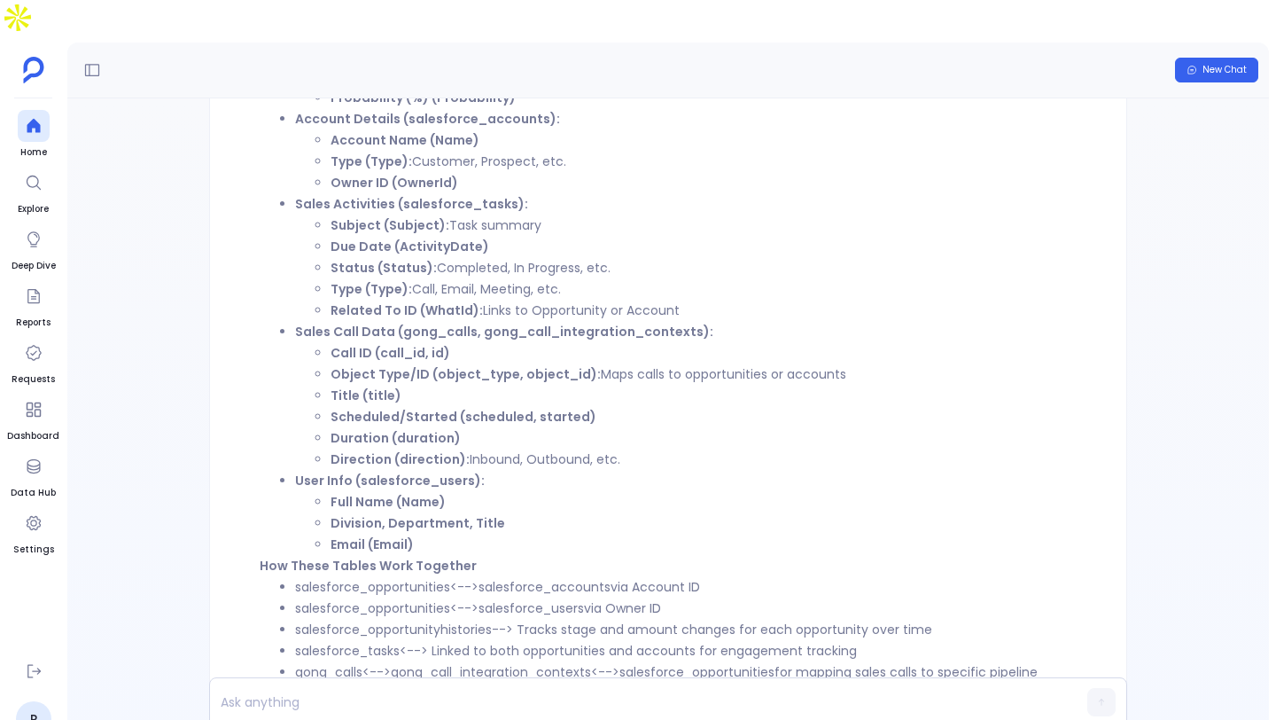
scroll to position [-324, 0]
